Goal: Task Accomplishment & Management: Use online tool/utility

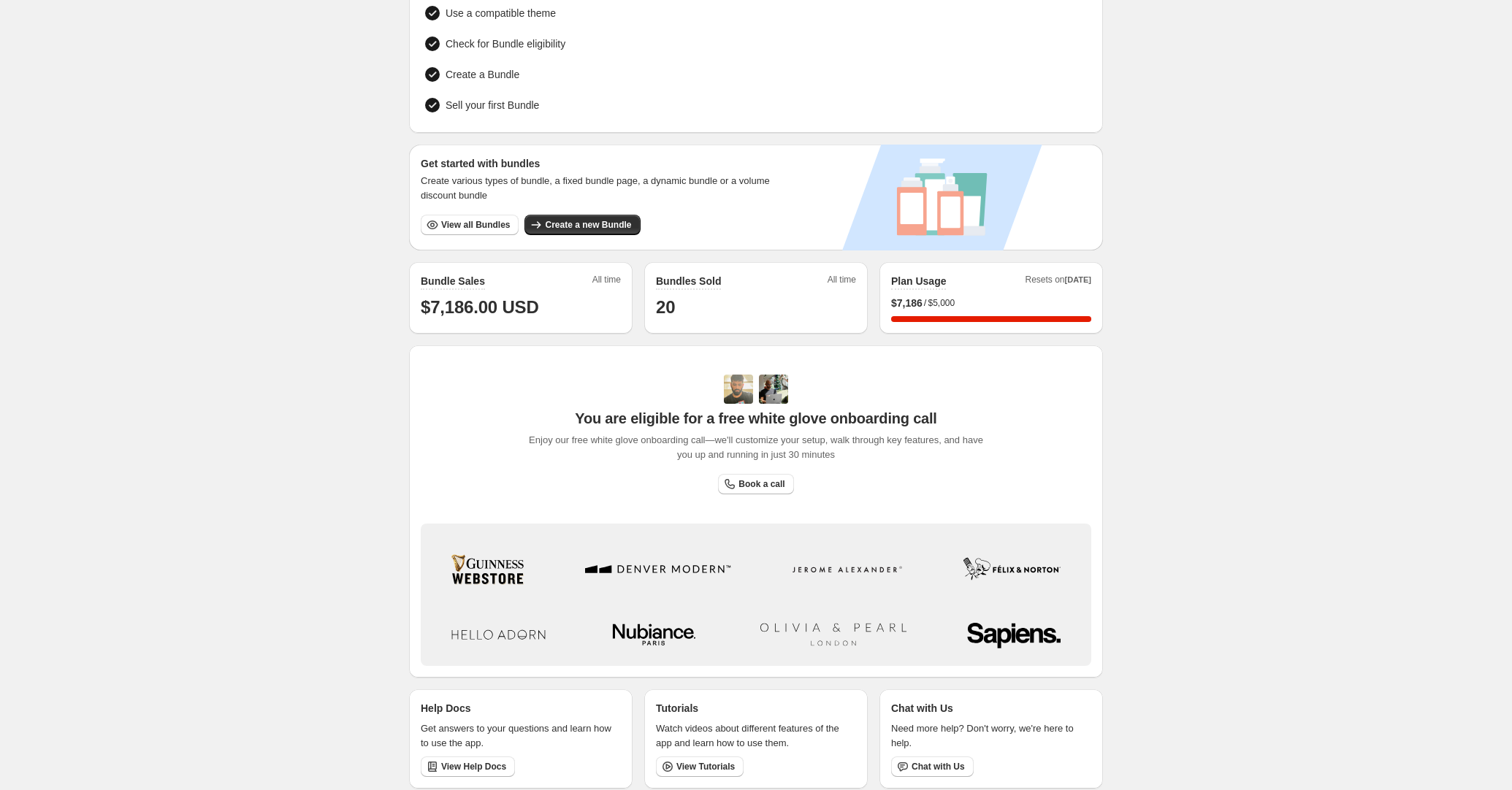
scroll to position [131, 0]
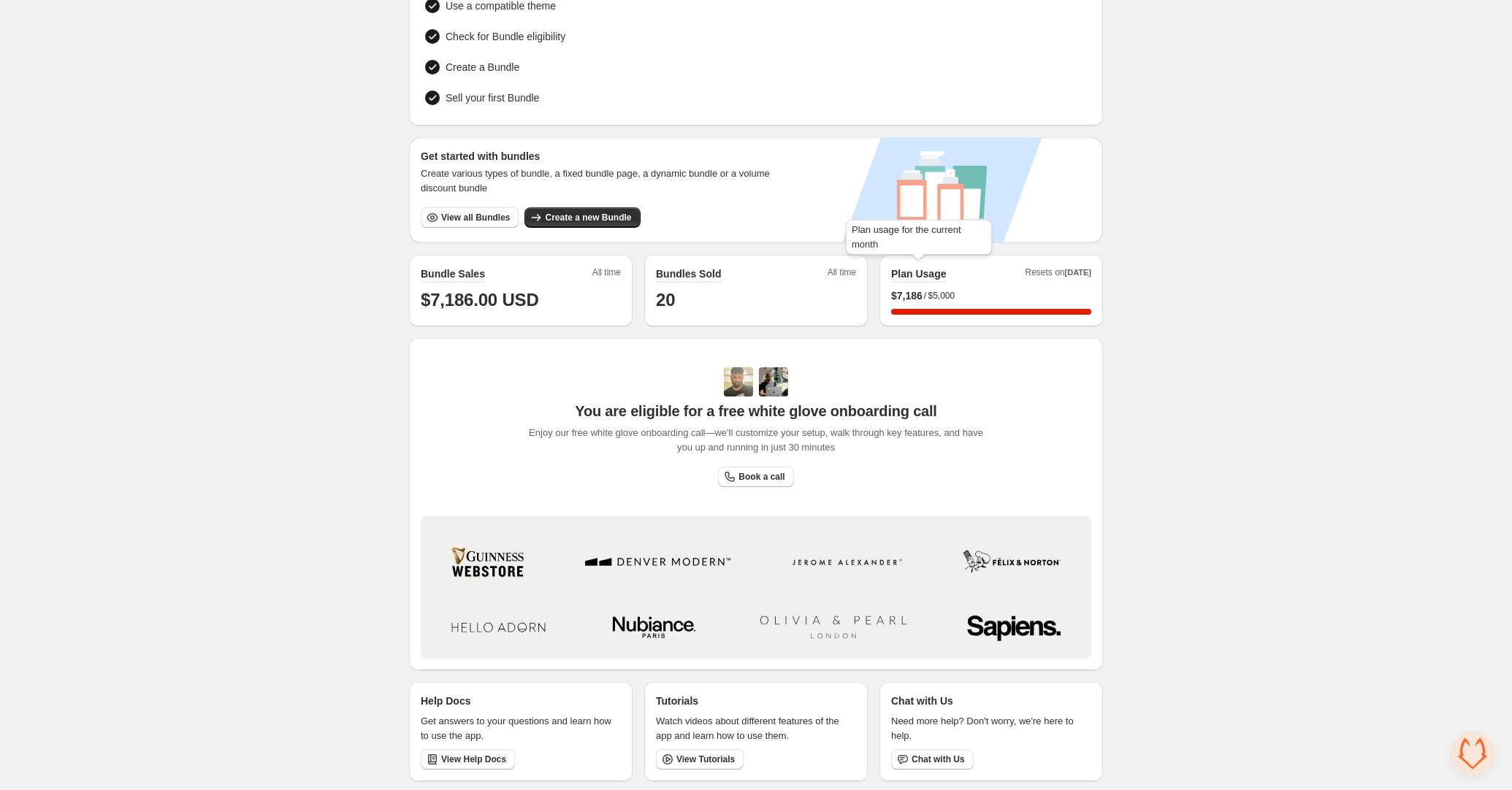
click at [935, 269] on h2 "Plan Usage" at bounding box center [918, 274] width 55 height 15
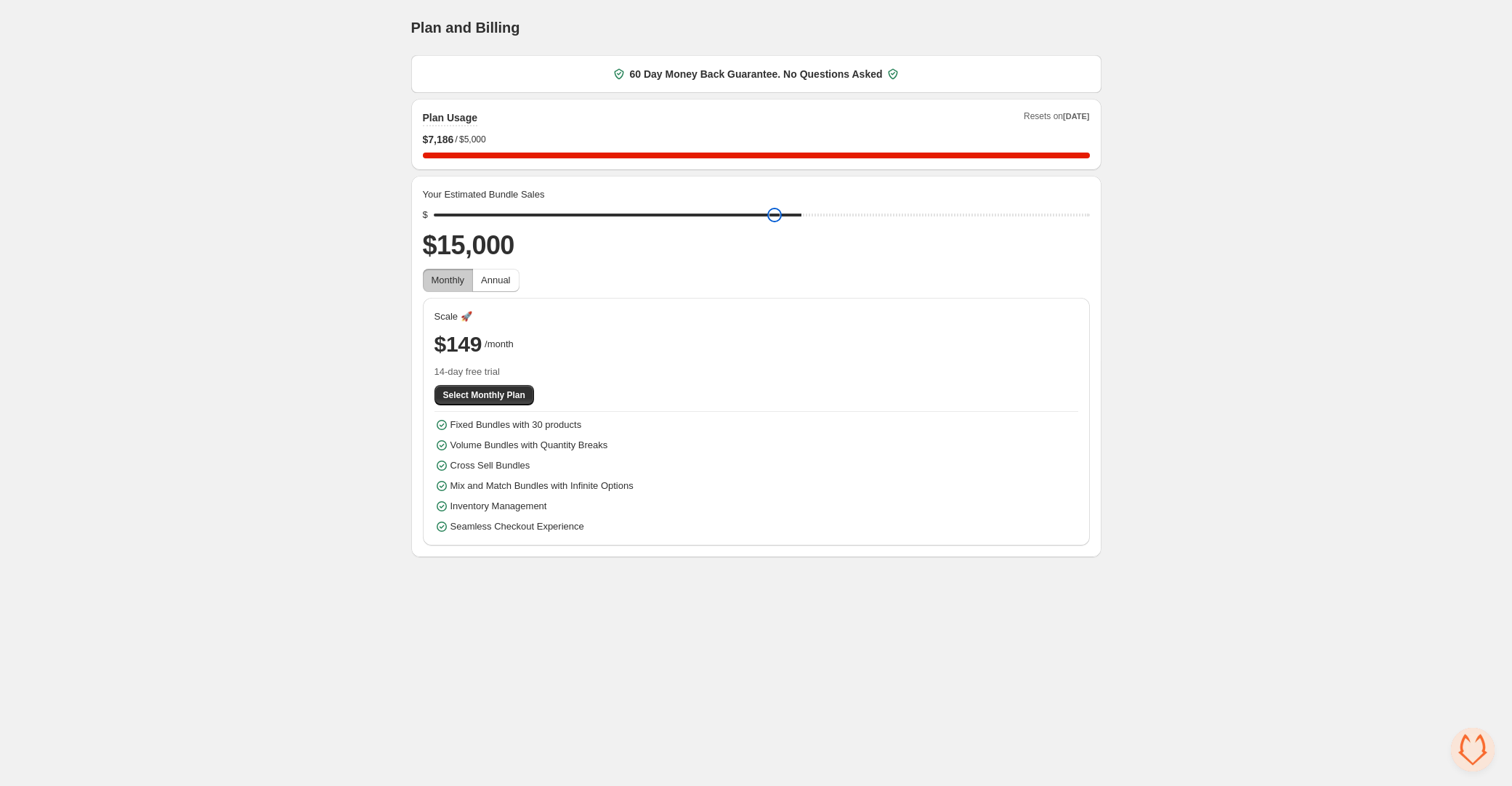
drag, startPoint x: 539, startPoint y: 217, endPoint x: 807, endPoint y: 202, distance: 268.4
type input "*****"
click at [807, 204] on input "range" at bounding box center [761, 214] width 656 height 21
click at [510, 397] on span "Select Monthly Plan" at bounding box center [484, 395] width 82 height 12
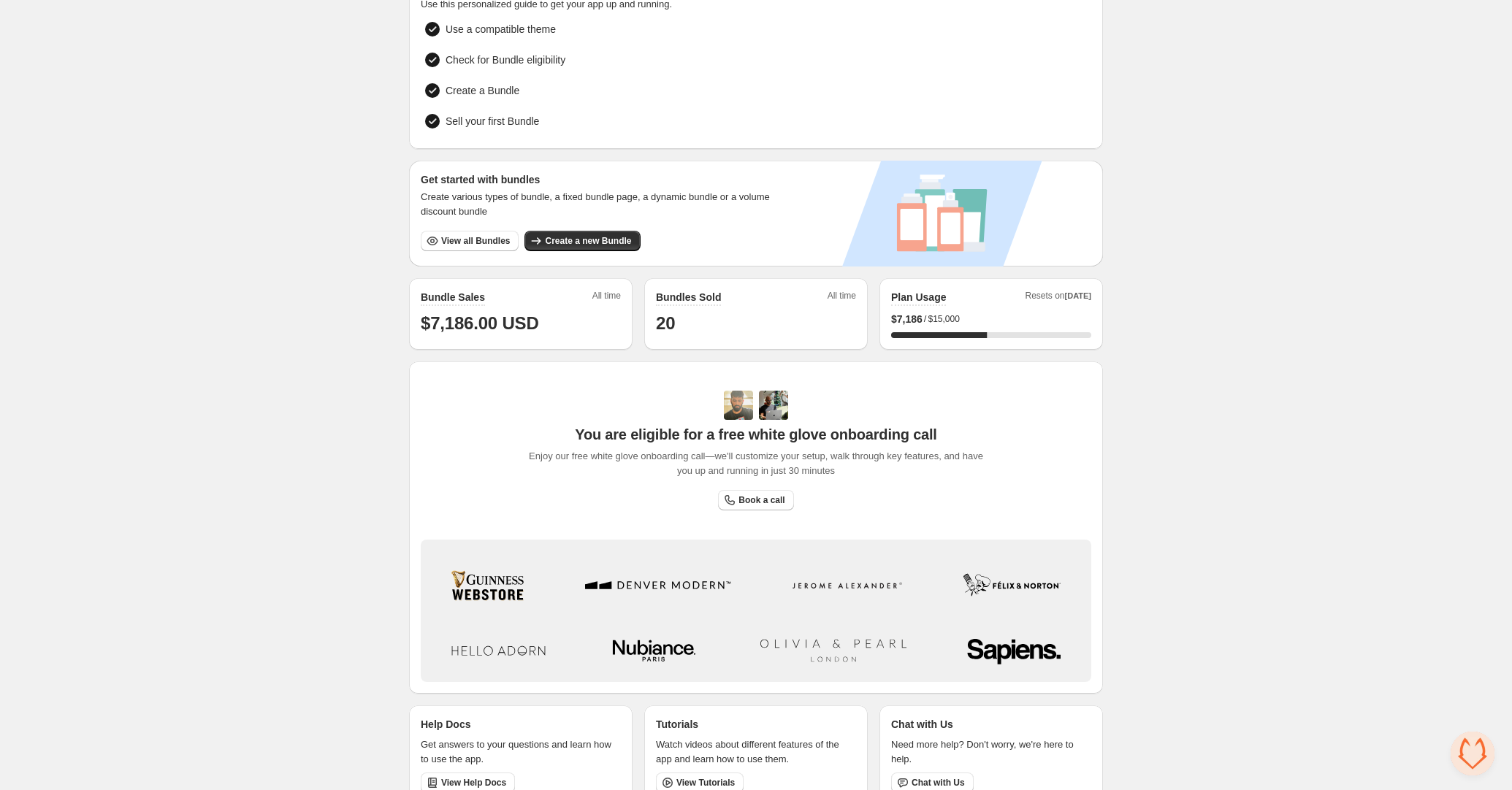
scroll to position [131, 0]
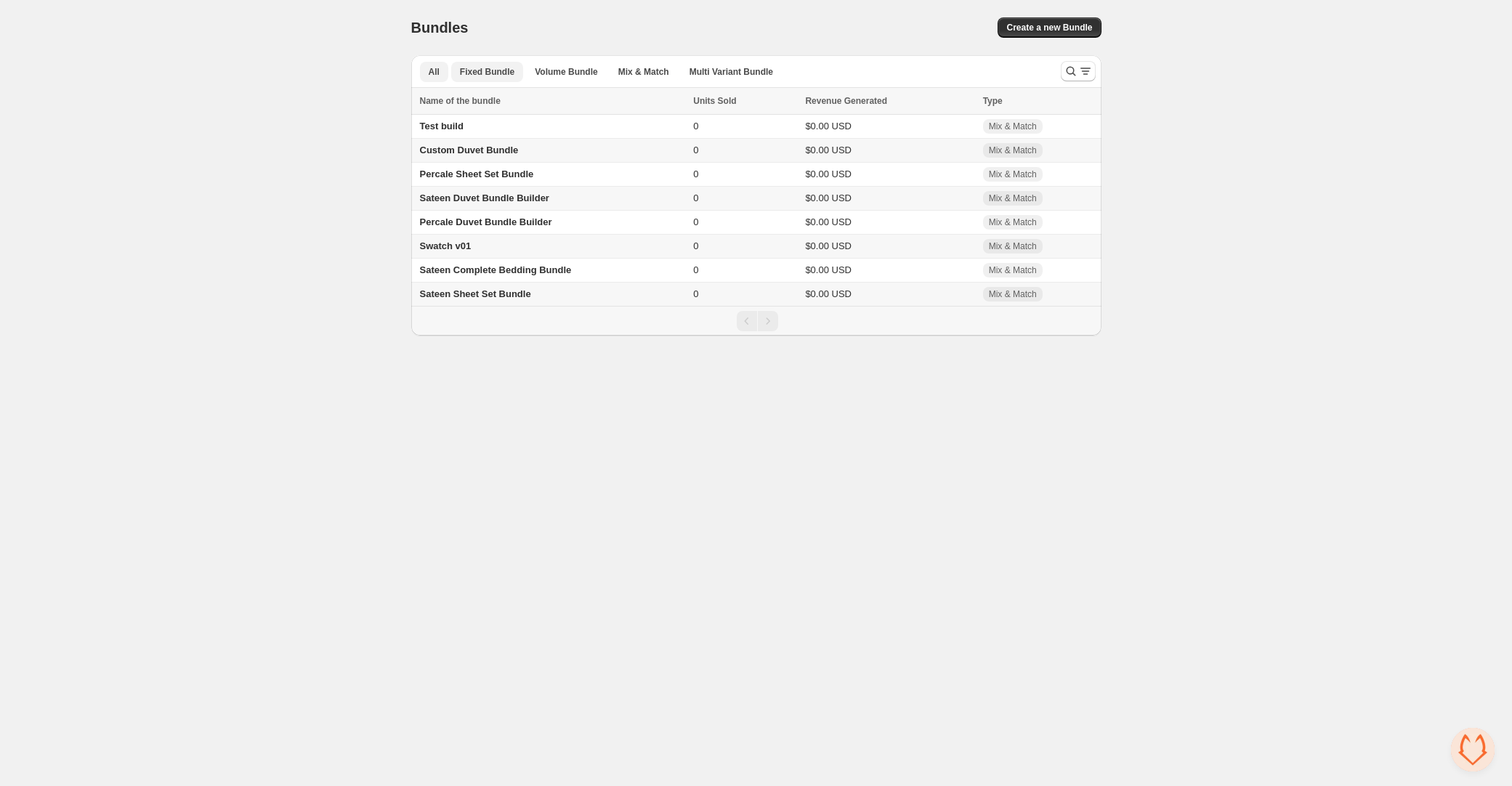
click at [505, 76] on span "Fixed Bundle" at bounding box center [487, 72] width 54 height 12
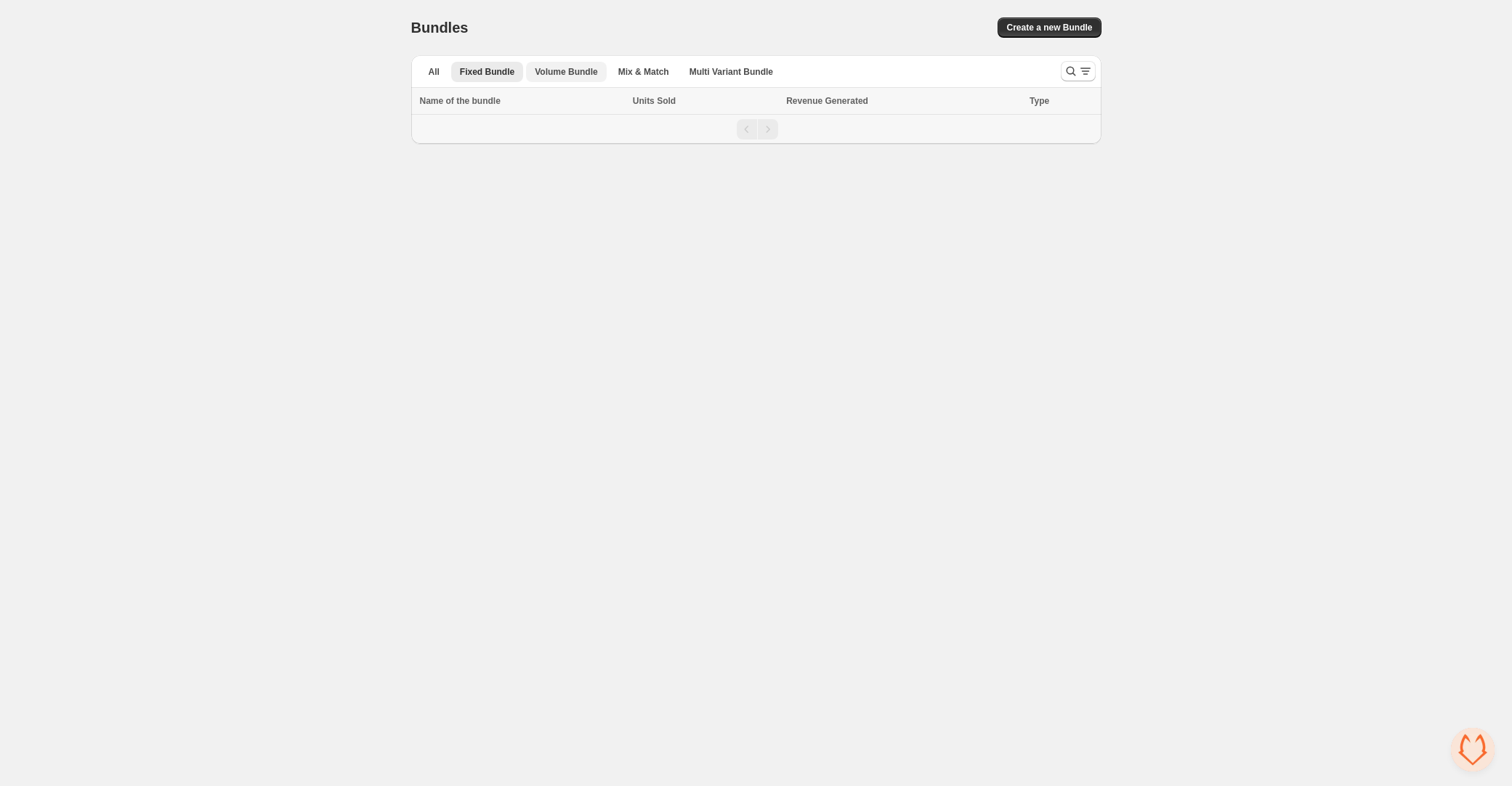
click at [560, 75] on span "Volume Bundle" at bounding box center [565, 72] width 62 height 12
click at [638, 69] on span "Mix & Match" at bounding box center [644, 72] width 51 height 12
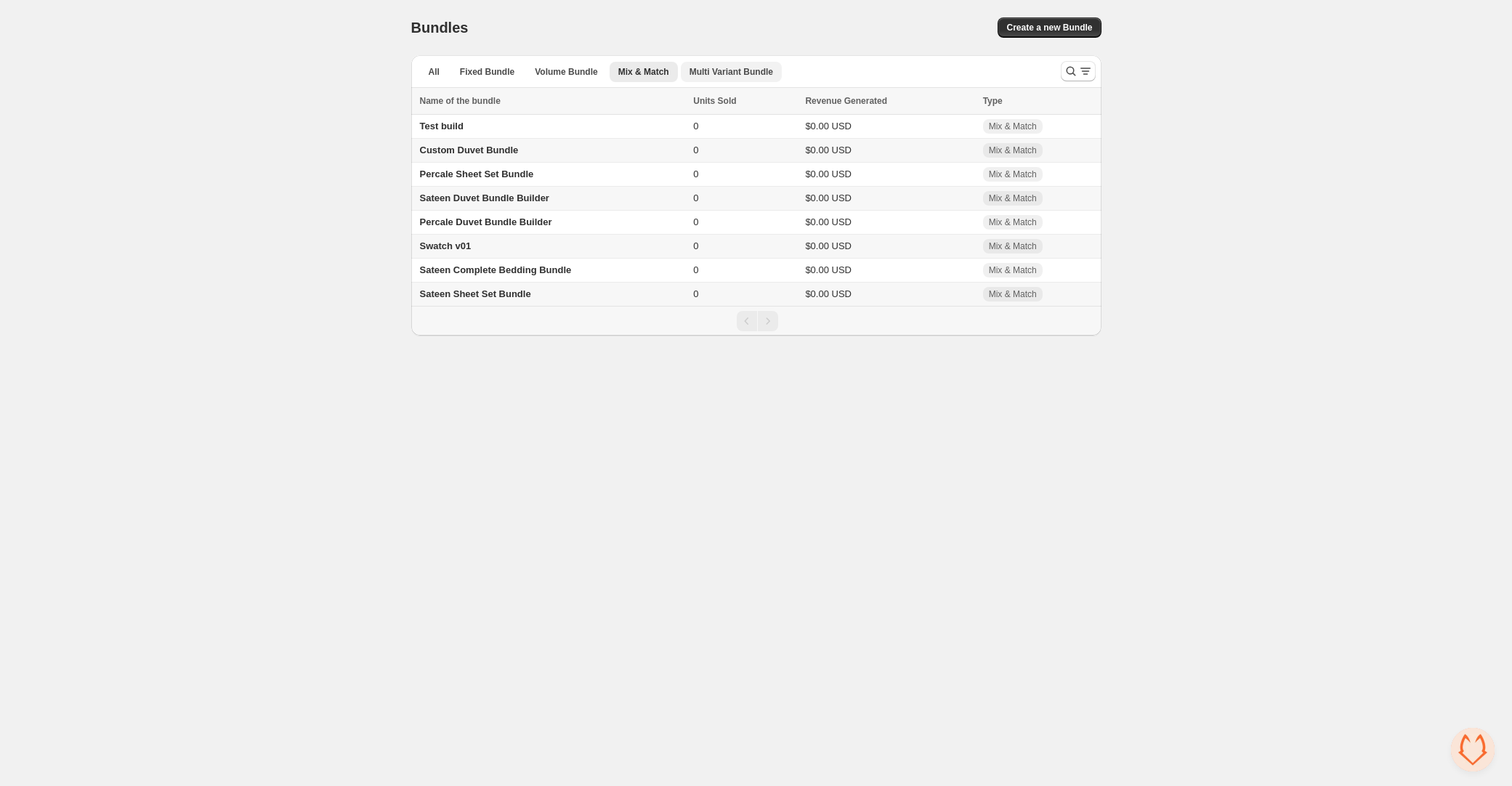
click at [702, 67] on button "Multi Variant Bundle" at bounding box center [731, 72] width 101 height 21
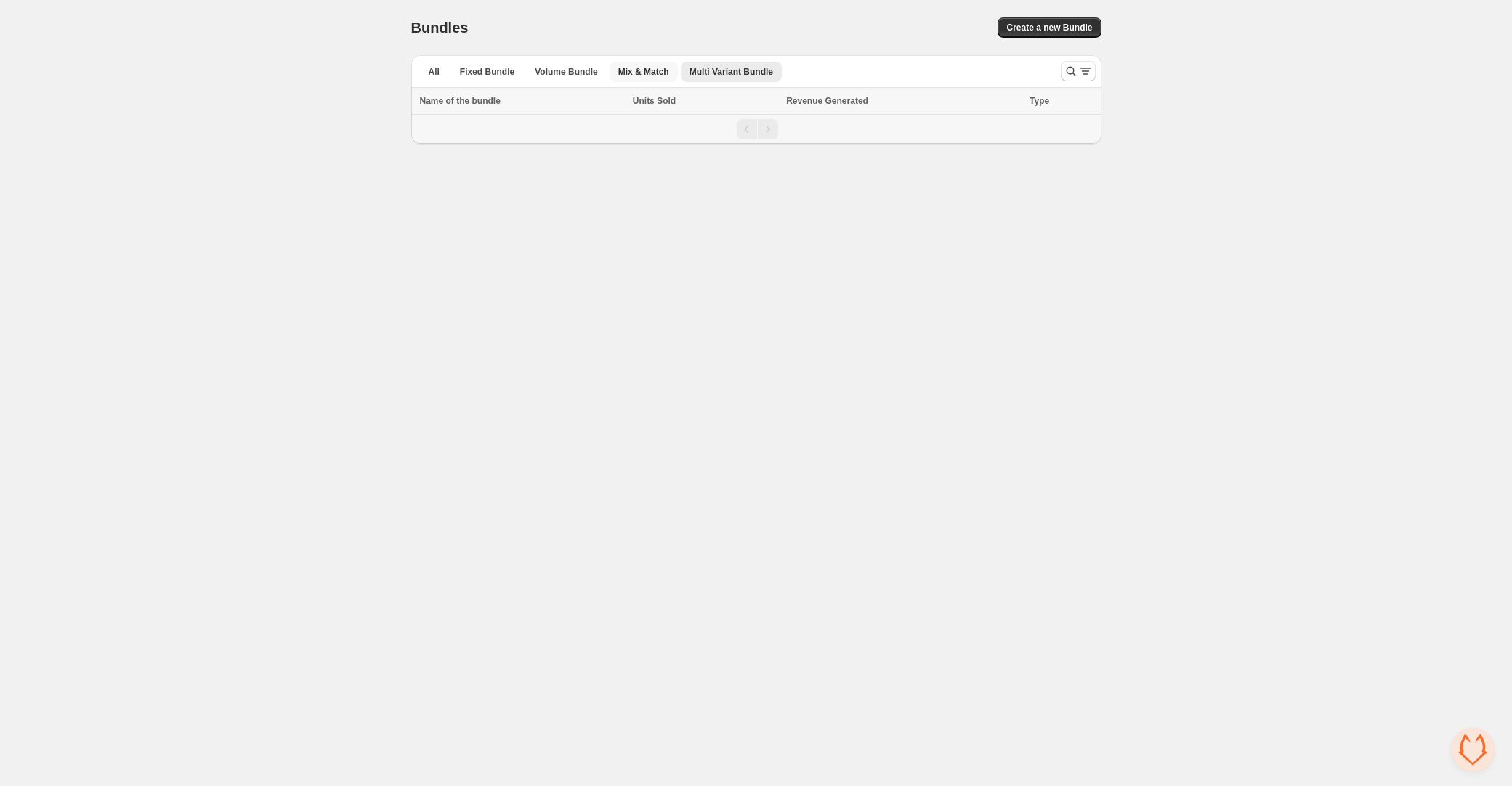
click at [669, 72] on span "Mix & Match" at bounding box center [644, 72] width 51 height 12
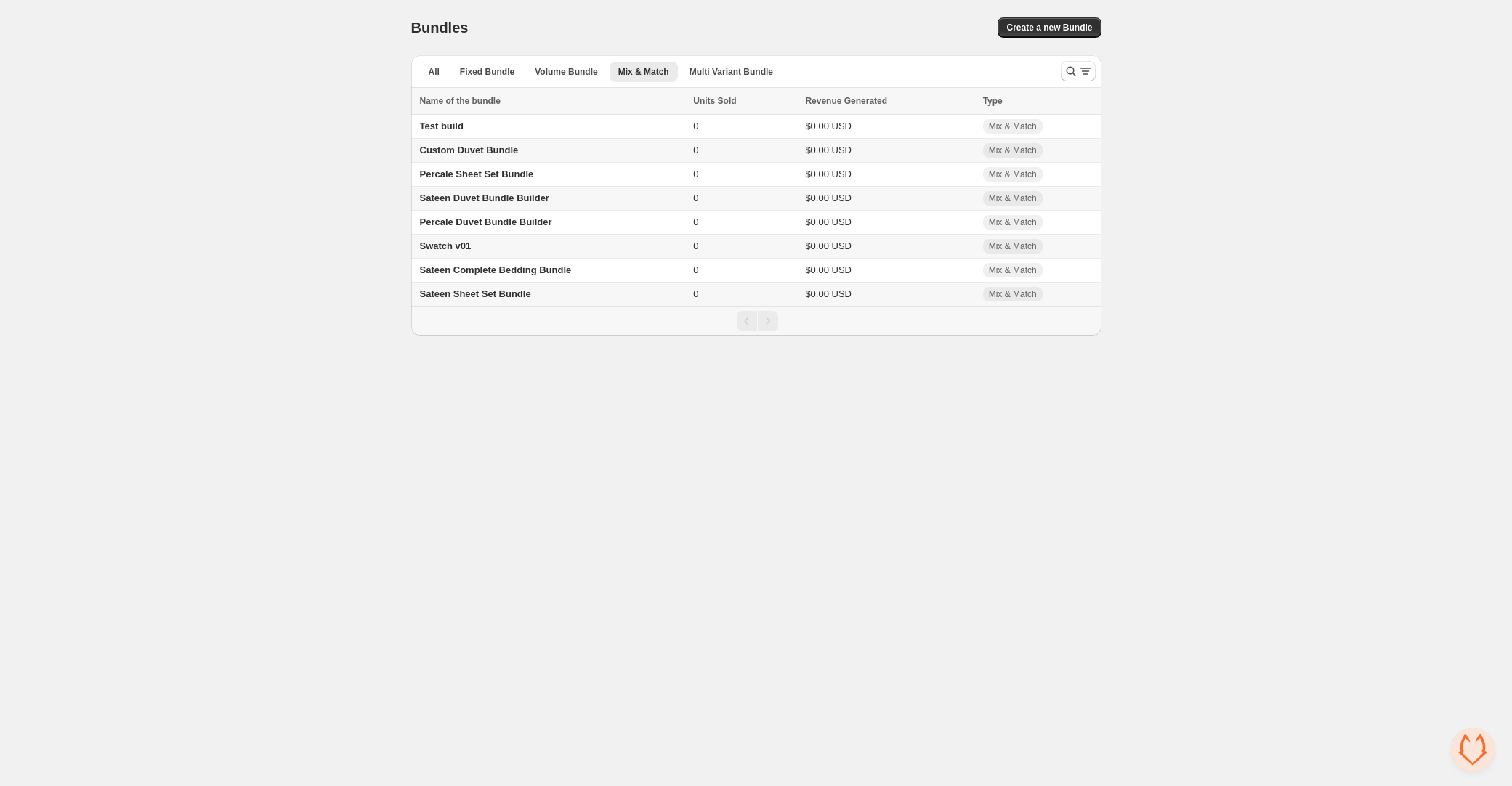
click at [469, 250] on span "Swatch v01" at bounding box center [445, 246] width 51 height 11
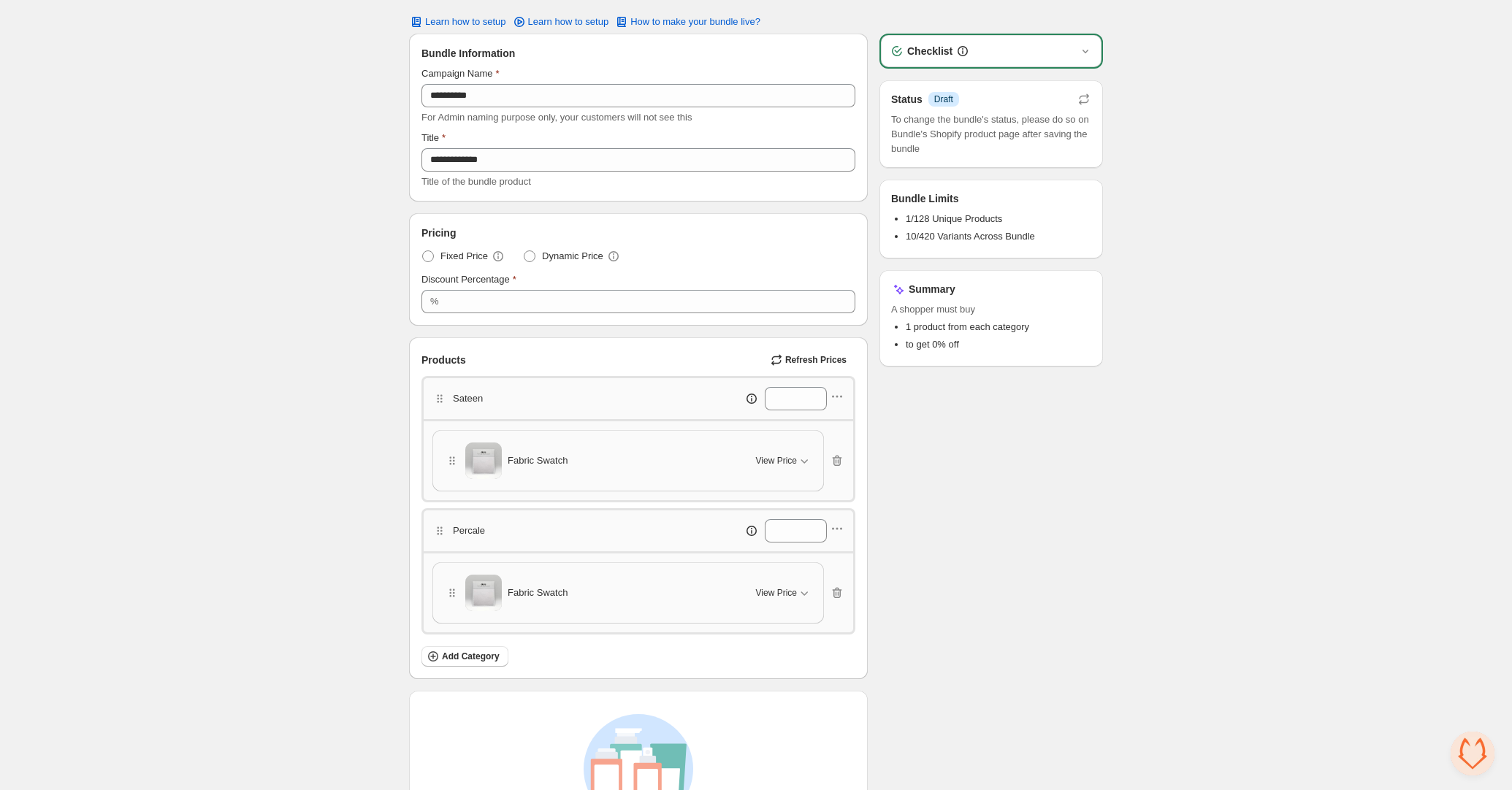
scroll to position [109, 0]
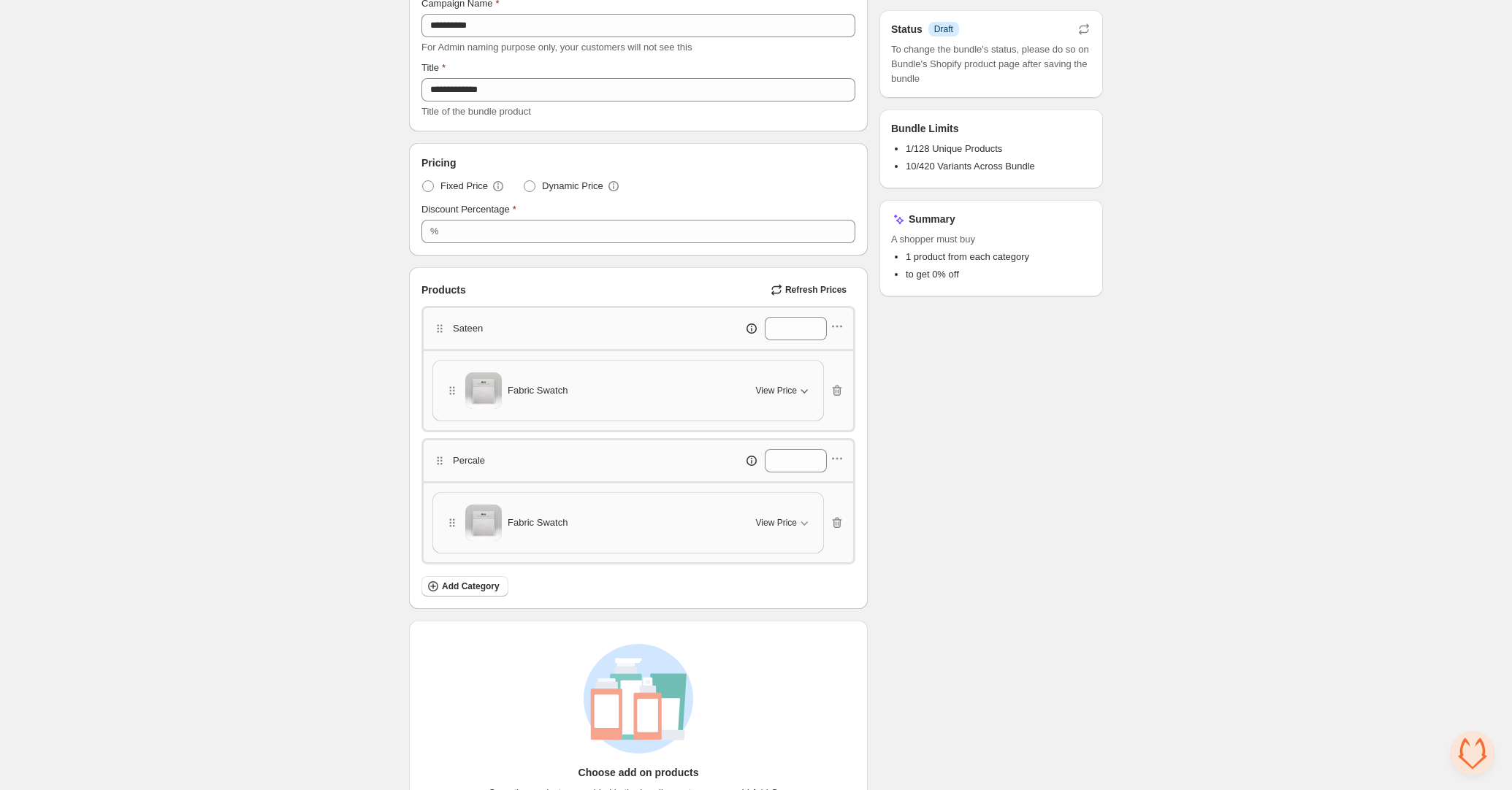
click at [788, 387] on span "View Price" at bounding box center [775, 391] width 41 height 12
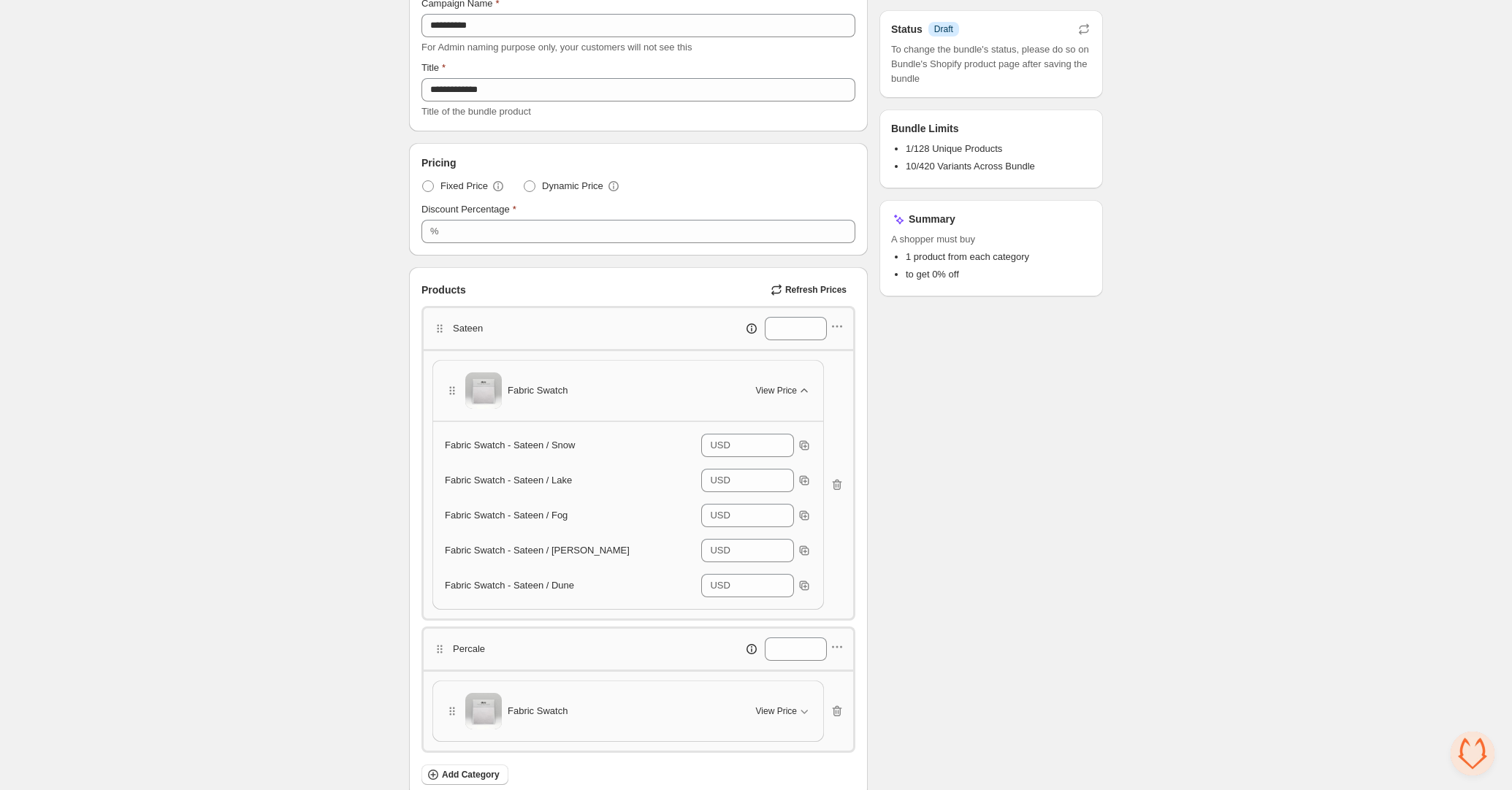
click at [792, 388] on span "View Price" at bounding box center [775, 391] width 41 height 12
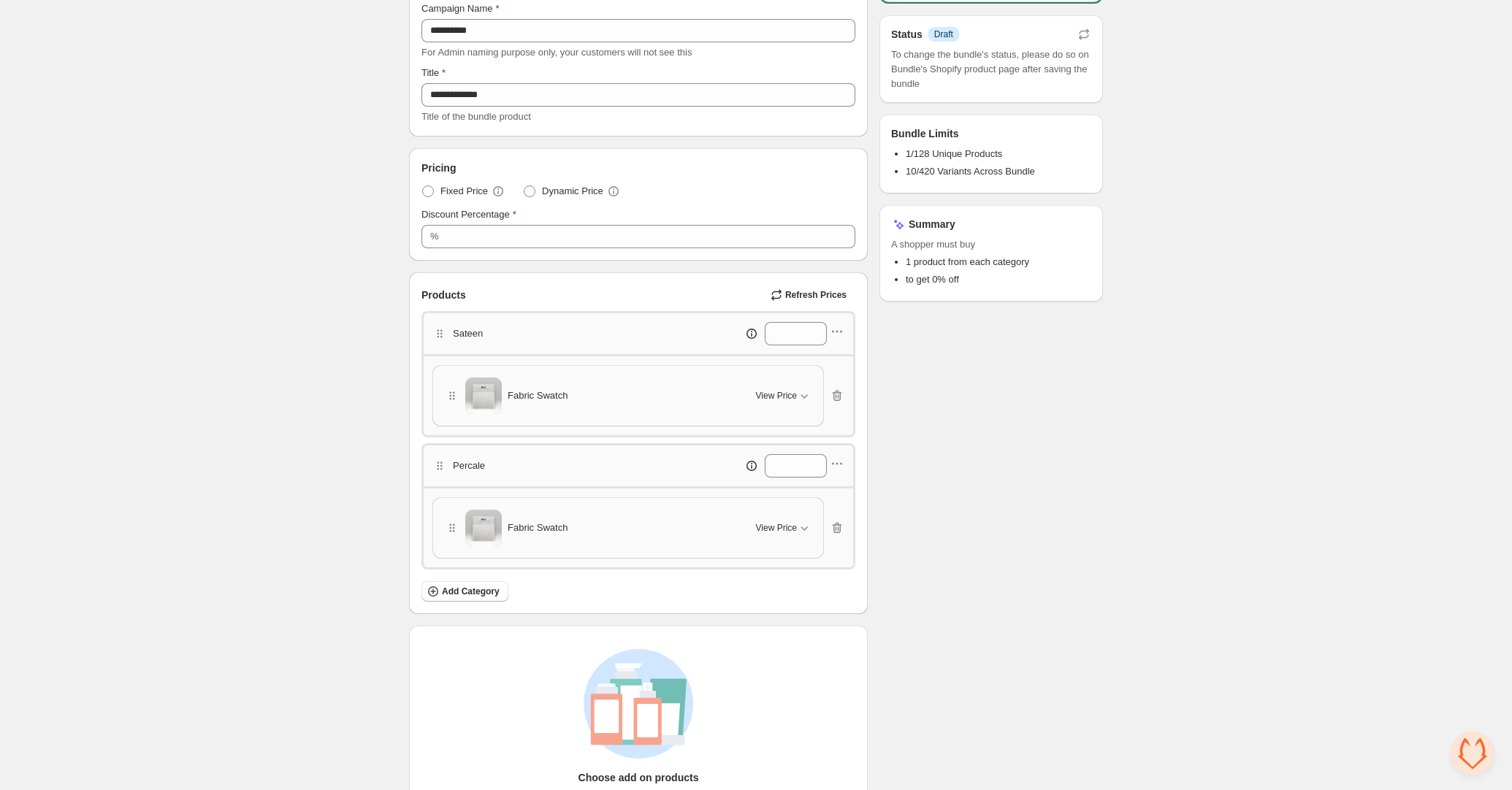
scroll to position [0, 0]
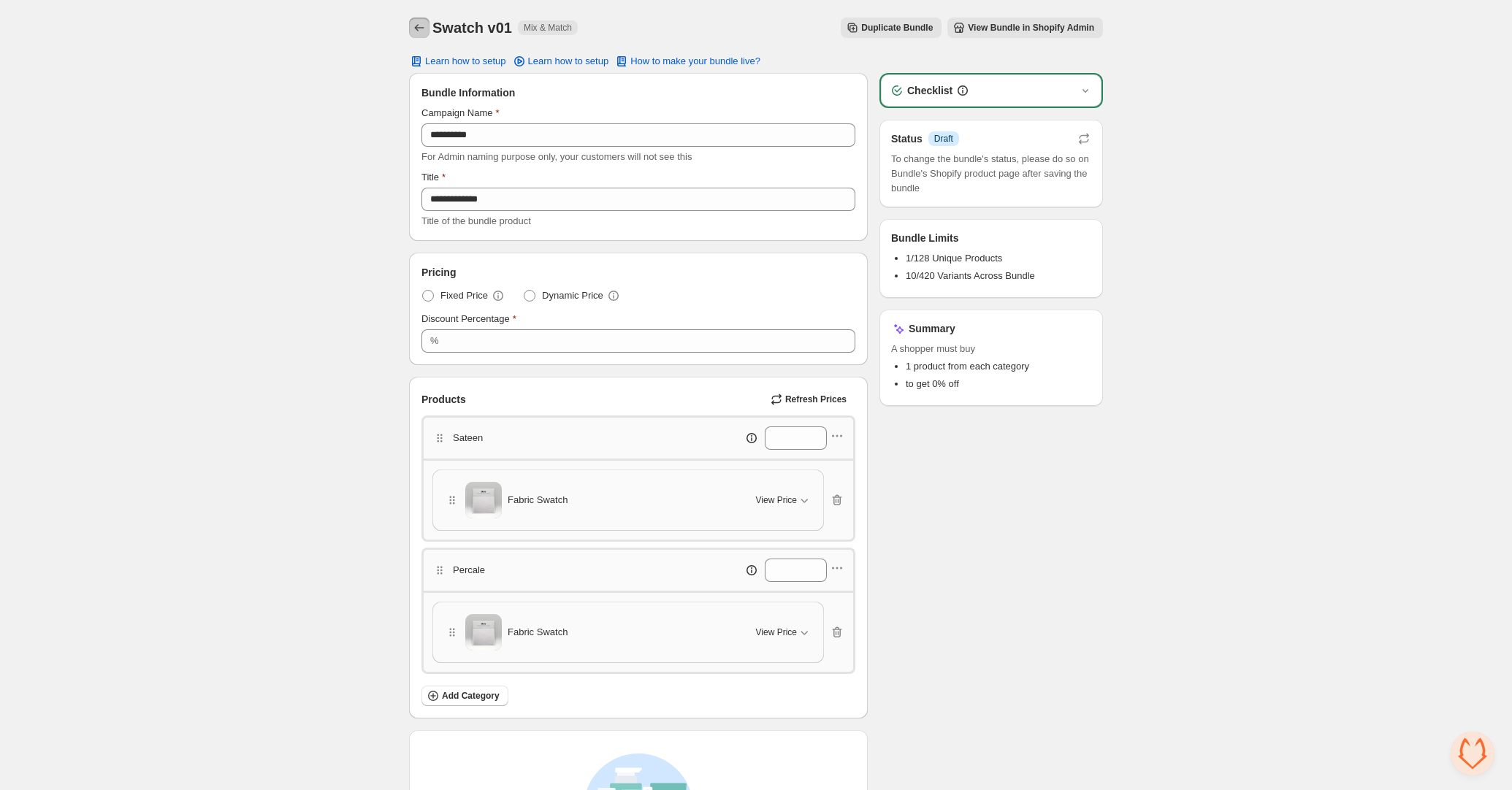
click at [421, 32] on icon "Back" at bounding box center [419, 28] width 15 height 15
